Goal: Task Accomplishment & Management: Manage account settings

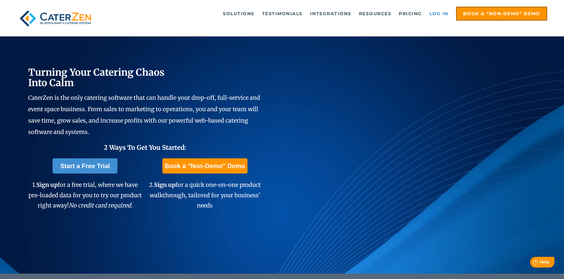
click at [443, 12] on link "Log in" at bounding box center [438, 13] width 25 height 13
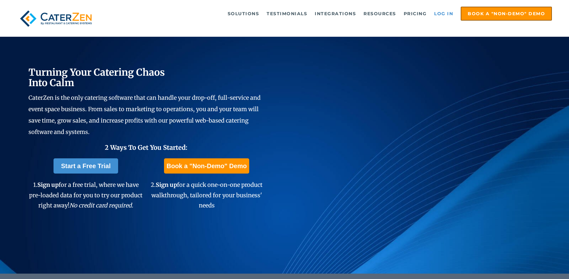
click at [452, 16] on link "Log in" at bounding box center [443, 13] width 25 height 13
